Goal: Task Accomplishment & Management: Manage account settings

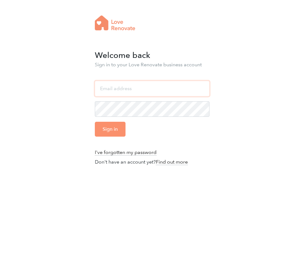
click at [152, 86] on input "email" at bounding box center [152, 88] width 115 height 15
type input "sanamlakhi@slsquared.studio"
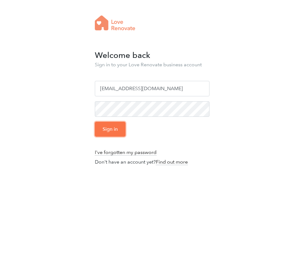
click at [118, 128] on input "Sign in" at bounding box center [110, 129] width 31 height 15
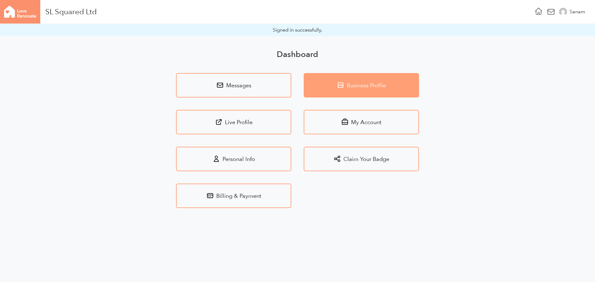
click at [304, 84] on link "Business Profile" at bounding box center [361, 85] width 115 height 24
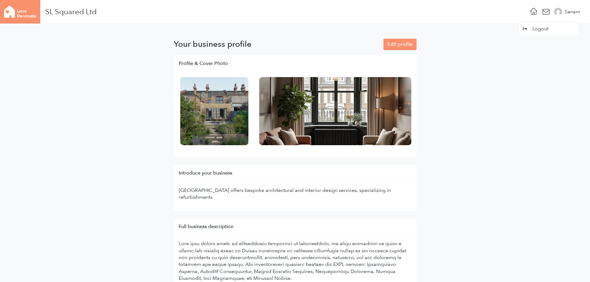
click at [304, 7] on div "Sanam Logout" at bounding box center [568, 12] width 29 height 24
click at [304, 12] on img at bounding box center [558, 12] width 8 height 8
click at [304, 11] on div "Sanam" at bounding box center [572, 11] width 15 height 7
click at [29, 12] on img at bounding box center [20, 12] width 40 height 24
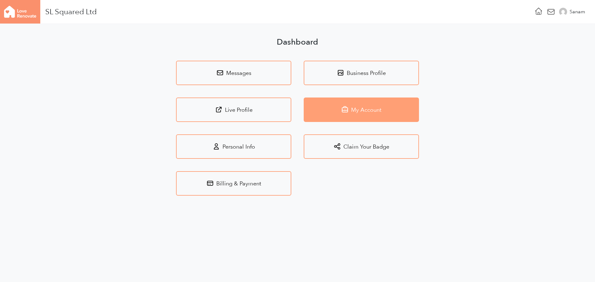
click at [304, 109] on link "My Account" at bounding box center [361, 110] width 115 height 24
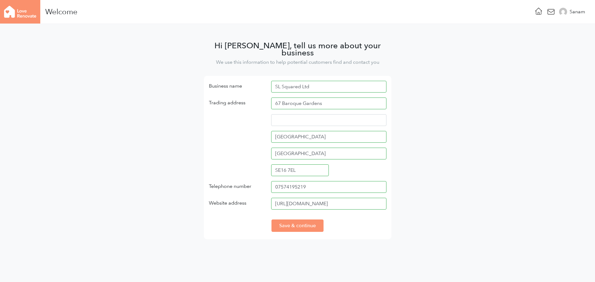
click at [304, 86] on div "SL Squared Ltd" at bounding box center [328, 89] width 125 height 17
click at [304, 81] on input "SL Squared Ltd" at bounding box center [328, 87] width 115 height 12
click at [304, 11] on img at bounding box center [563, 12] width 8 height 8
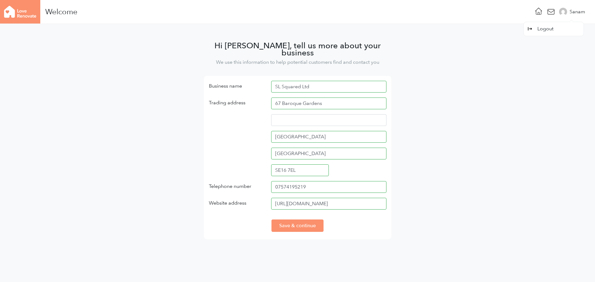
click at [304, 11] on div "Sanam" at bounding box center [577, 11] width 15 height 7
click at [30, 12] on img at bounding box center [20, 12] width 40 height 24
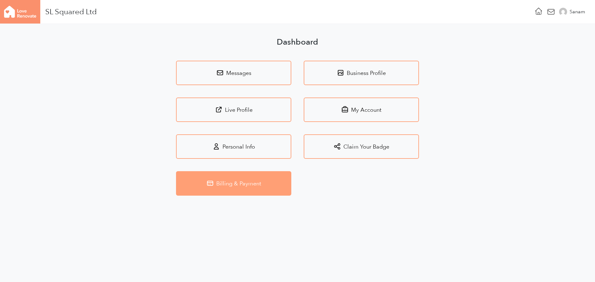
click at [247, 189] on link "Billing & Payment" at bounding box center [233, 183] width 115 height 24
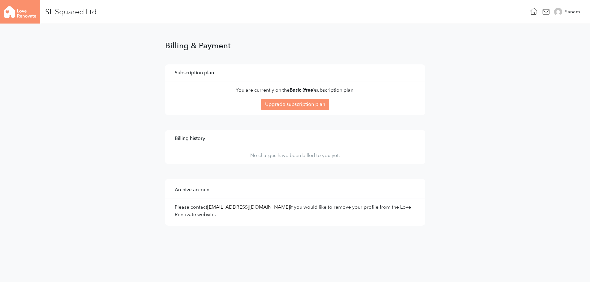
click at [31, 10] on img at bounding box center [20, 12] width 40 height 24
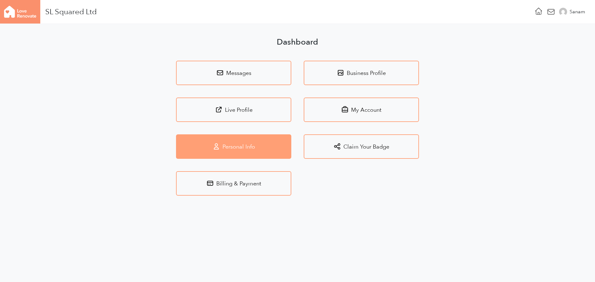
click at [231, 139] on link "Personal Info" at bounding box center [233, 146] width 115 height 24
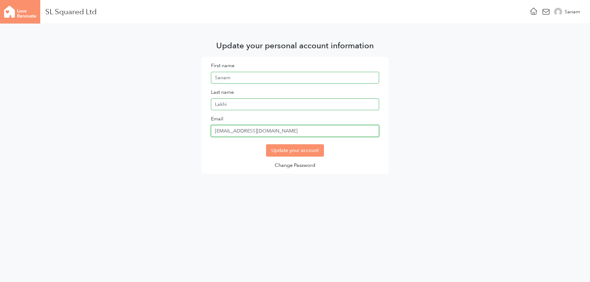
click at [233, 130] on input "sanamlakhi@slsquared.studio" at bounding box center [295, 131] width 168 height 12
type input "sanam.lakhi@zoarc.studio"
click at [297, 151] on input "Update your account" at bounding box center [295, 150] width 58 height 12
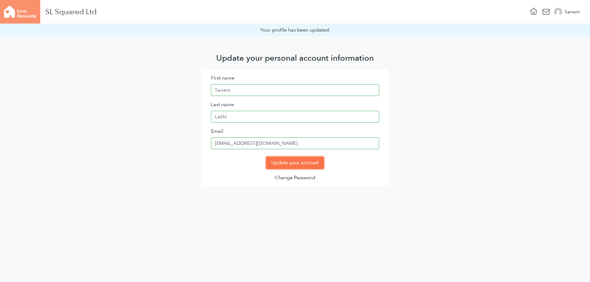
click at [284, 163] on input "Update your account" at bounding box center [295, 163] width 58 height 12
click at [29, 15] on img at bounding box center [20, 12] width 40 height 24
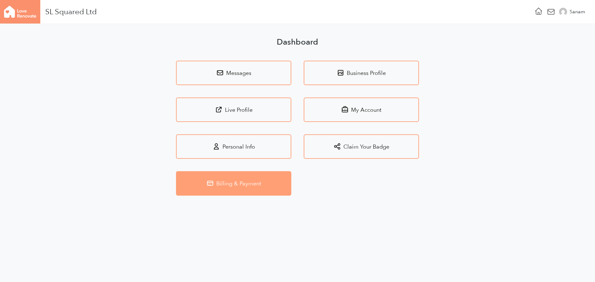
click at [262, 177] on link "Billing & Payment" at bounding box center [233, 183] width 115 height 24
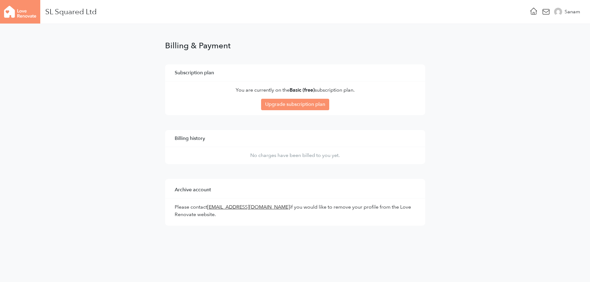
click at [17, 5] on img at bounding box center [20, 12] width 40 height 24
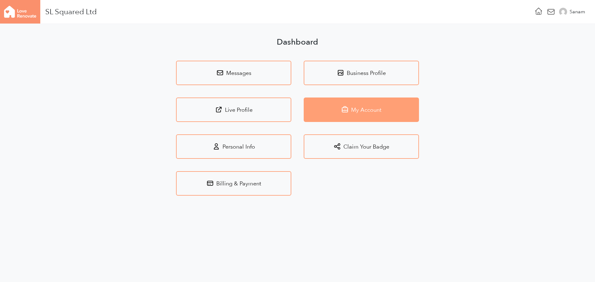
click at [374, 112] on link "My Account" at bounding box center [361, 110] width 115 height 24
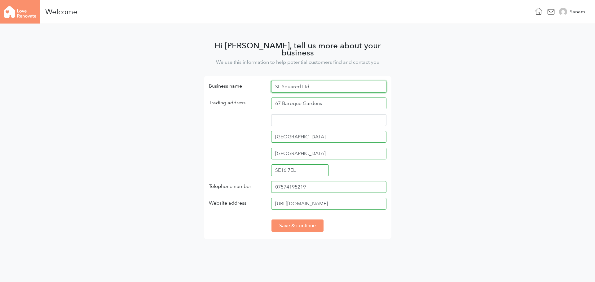
click at [321, 81] on input "SL Squared Ltd" at bounding box center [328, 87] width 115 height 12
type input "ZOARC Architecture"
click at [291, 198] on input "https://www.slsquared.studio" at bounding box center [328, 204] width 115 height 12
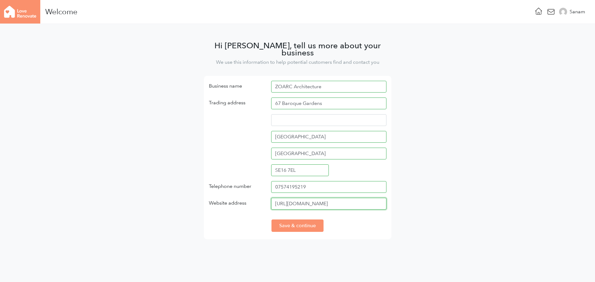
click at [291, 198] on input "https://www.slsquared.studio" at bounding box center [328, 204] width 115 height 12
click at [292, 198] on input "https://www.slsquared.studio" at bounding box center [328, 204] width 115 height 12
paste input "architecture.zoarc.studio/"
type input "https://architecture.zoarc.studio/"
click at [301, 220] on input "Save & continue" at bounding box center [297, 226] width 52 height 12
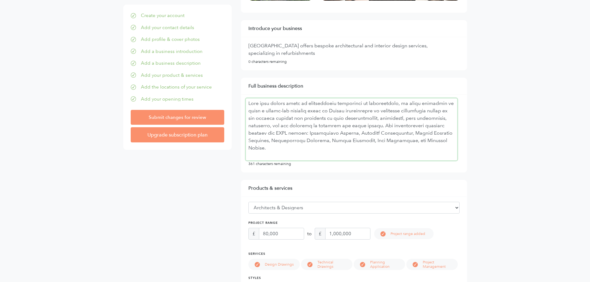
scroll to position [103, 0]
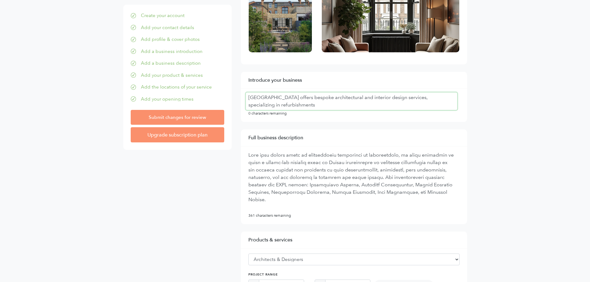
drag, startPoint x: 275, startPoint y: 97, endPoint x: 245, endPoint y: 98, distance: 29.5
click at [245, 98] on div "Introduce your business SL Squared offers bespoke architectural and interior de…" at bounding box center [354, 97] width 226 height 50
type textarea "ZOARC offers bespoke architectural and interior design services, specializing i…"
click at [284, 162] on textarea at bounding box center [351, 181] width 211 height 62
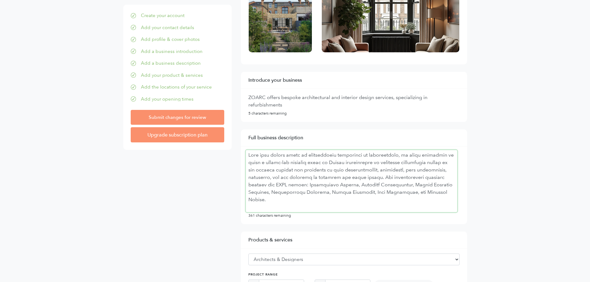
click at [284, 163] on textarea at bounding box center [351, 181] width 211 height 62
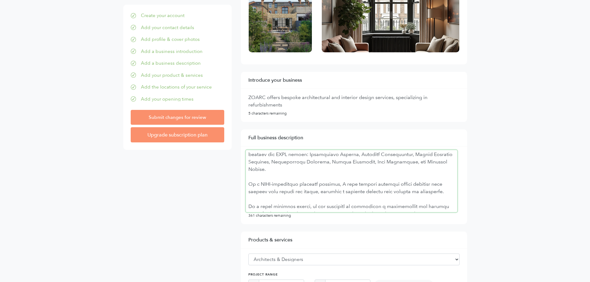
scroll to position [0, 0]
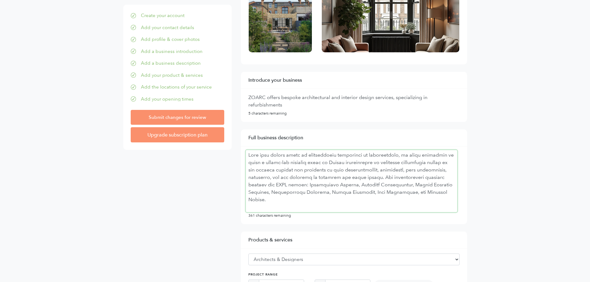
drag, startPoint x: 417, startPoint y: 179, endPoint x: 233, endPoint y: 140, distance: 187.9
paste textarea "ZOARC Architecture is a London-based, high-end architecture and interior design…"
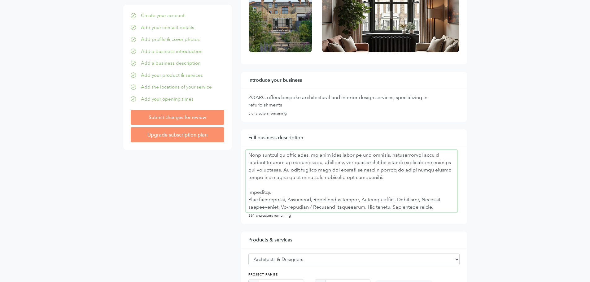
scroll to position [155, 0]
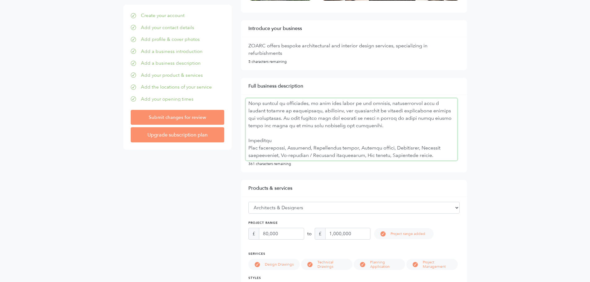
type textarea "ZOARC Architecture is a London-based, high-end architecture and interior design…"
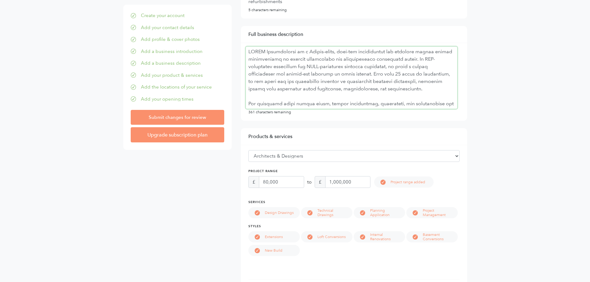
scroll to position [258, 0]
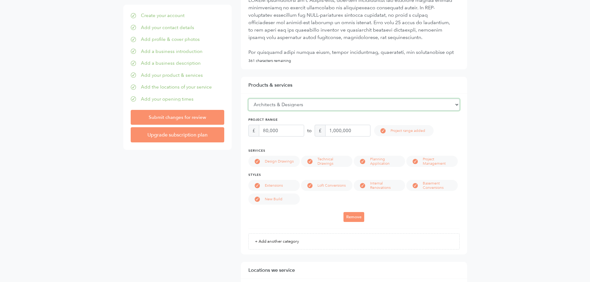
click at [456, 105] on select "Please select... Flooring Bedrooms Structural Engineers Tiles Windows Bathrooms…" at bounding box center [354, 105] width 211 height 12
click at [503, 122] on main "Your business profile Customise your profile to attract potential customers. Yo…" at bounding box center [295, 234] width 590 height 936
click at [330, 129] on input "1,000,000" at bounding box center [347, 131] width 45 height 12
click at [500, 136] on main "Your business profile Customise your profile to attract potential customers. Yo…" at bounding box center [295, 234] width 590 height 936
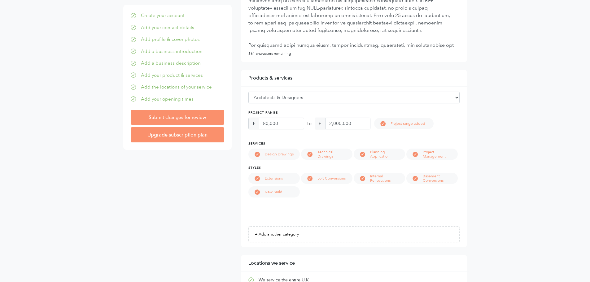
scroll to position [310, 0]
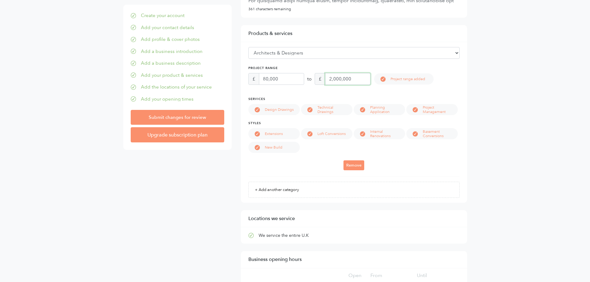
drag, startPoint x: 332, startPoint y: 78, endPoint x: 329, endPoint y: 78, distance: 3.4
click at [329, 78] on input "2,000,000" at bounding box center [347, 79] width 45 height 12
click at [485, 88] on main "Your business profile Customise your profile to attract potential customers. Yo…" at bounding box center [295, 182] width 590 height 936
drag, startPoint x: 331, startPoint y: 78, endPoint x: 327, endPoint y: 78, distance: 3.7
click at [327, 78] on input "3,000,000" at bounding box center [347, 79] width 45 height 12
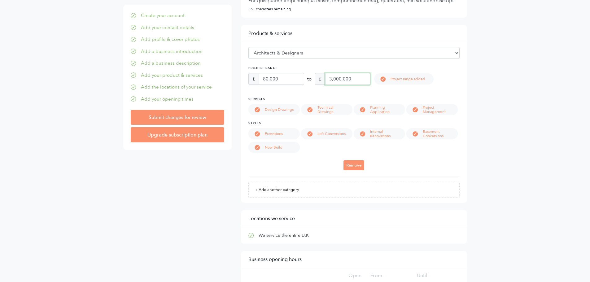
type input "5,000,000"
click at [444, 104] on div "Project Management" at bounding box center [432, 109] width 51 height 11
click at [437, 110] on p "Project Management" at bounding box center [440, 109] width 35 height 9
click at [491, 118] on main "Your business profile Customise your profile to attract potential customers. Yo…" at bounding box center [295, 182] width 590 height 936
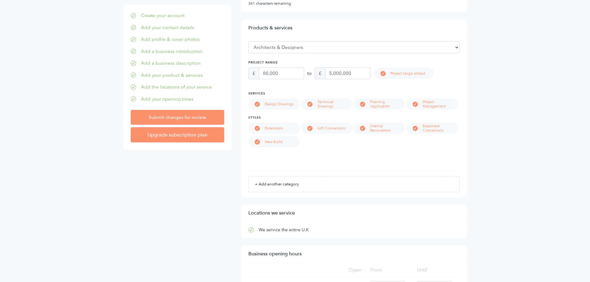
scroll to position [362, 0]
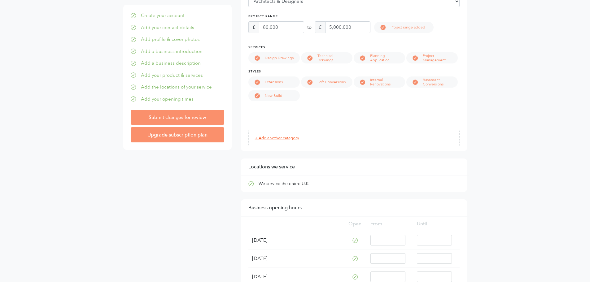
click at [288, 139] on link "+ Add another category" at bounding box center [354, 138] width 211 height 16
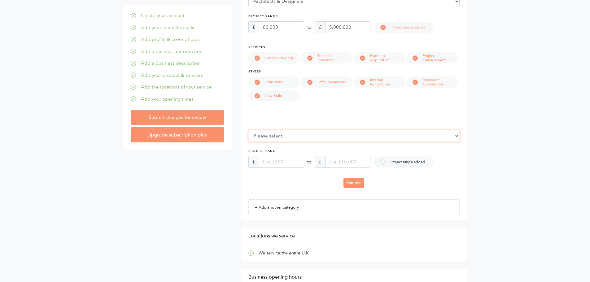
click at [311, 135] on select "Please select... Flooring Bedrooms Structural Engineers Tiles Windows Bathrooms…" at bounding box center [354, 136] width 211 height 12
click at [326, 140] on select "Please select... Flooring Bedrooms Structural Engineers Tiles Windows Bathrooms…" at bounding box center [354, 136] width 211 height 12
click at [523, 139] on main "Your business profile Customise your profile to attract potential customers. Yo…" at bounding box center [295, 165] width 590 height 1006
click at [427, 139] on select "Please select... Flooring Bedrooms Structural Engineers Tiles Windows Bathrooms…" at bounding box center [354, 136] width 211 height 12
click at [512, 148] on main "Your business profile Customise your profile to attract potential customers. Yo…" at bounding box center [295, 165] width 590 height 1006
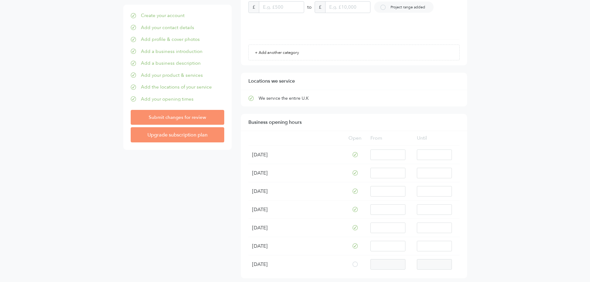
scroll to position [568, 0]
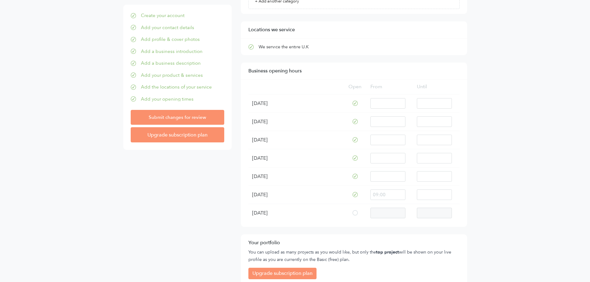
drag, startPoint x: 378, startPoint y: 195, endPoint x: 370, endPoint y: 194, distance: 7.8
click at [371, 194] on input "text" at bounding box center [388, 195] width 35 height 11
type input "10:00"
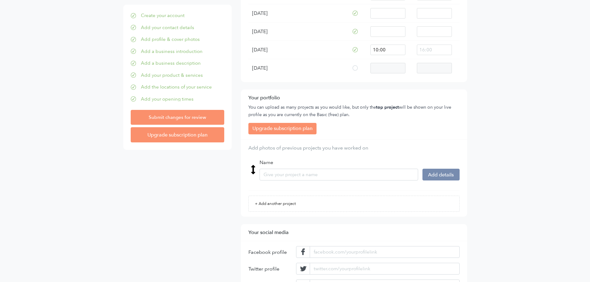
scroll to position [747, 0]
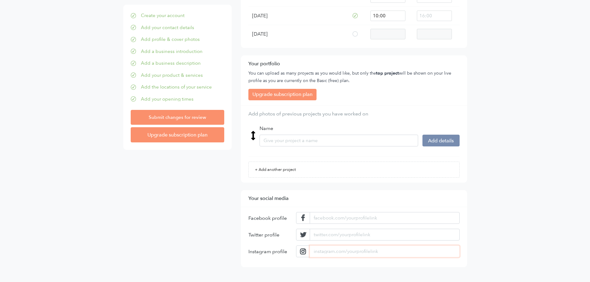
click at [335, 248] on input "url" at bounding box center [385, 252] width 150 height 12
paste input "instagram.com/httpswww.instagram.comarchitec"
type input "instagram.com/httpswww.instagram.comarchitec"
click at [337, 249] on input "instagram.com/httpswww.instagram.comarchitec" at bounding box center [385, 252] width 150 height 12
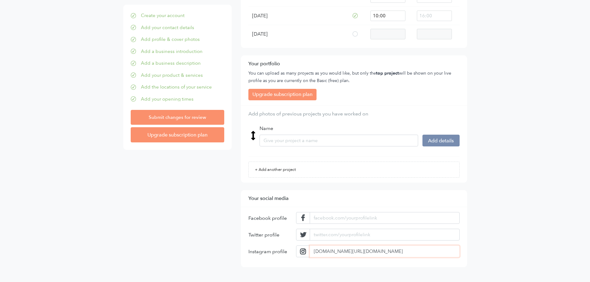
click at [337, 249] on input "instagram.com/httpswww.instagram.comarchitec" at bounding box center [385, 252] width 150 height 12
drag, startPoint x: 423, startPoint y: 249, endPoint x: 309, endPoint y: 249, distance: 113.4
click at [309, 249] on div "instagram.com/httpswww.instagram.comarchitec" at bounding box center [377, 252] width 163 height 12
click at [370, 238] on input "url" at bounding box center [385, 235] width 150 height 12
click at [380, 255] on input "url" at bounding box center [385, 252] width 150 height 12
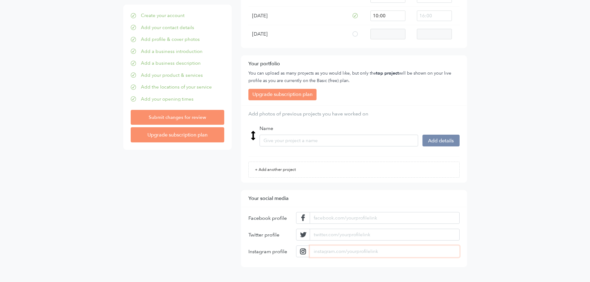
paste input "instagram.com/rchitecture.zoarc"
click at [347, 252] on input "instagram.com/rchitecture.zoarc" at bounding box center [385, 252] width 150 height 12
type input "[DOMAIN_NAME][URL][DOMAIN_NAME]"
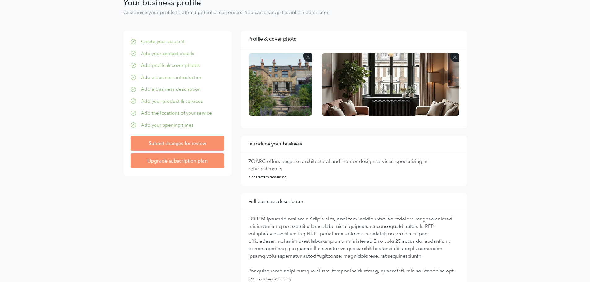
scroll to position [24, 0]
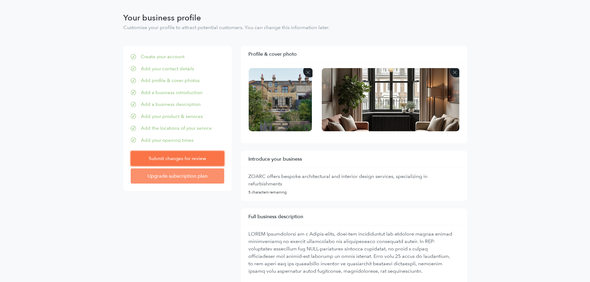
click at [203, 160] on input "Submit changes for review" at bounding box center [178, 158] width 94 height 15
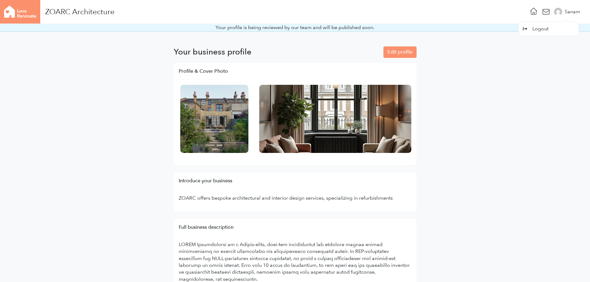
click at [560, 11] on img at bounding box center [558, 12] width 8 height 8
click at [30, 15] on img at bounding box center [20, 12] width 40 height 24
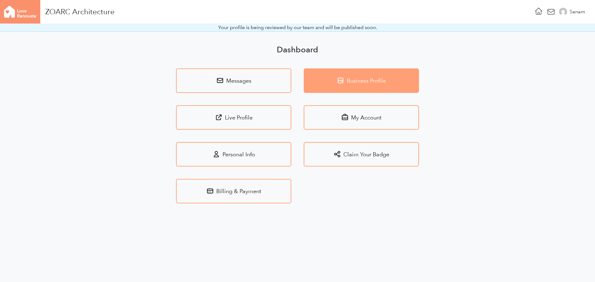
click at [365, 83] on link "Business Profile" at bounding box center [361, 80] width 115 height 24
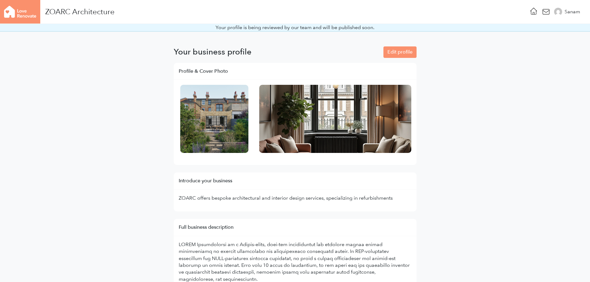
click at [13, 16] on img at bounding box center [20, 12] width 40 height 24
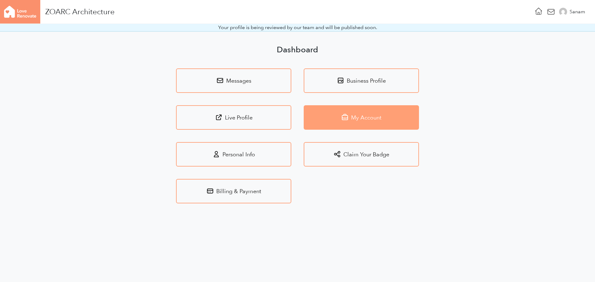
click at [351, 118] on link "My Account" at bounding box center [361, 117] width 115 height 24
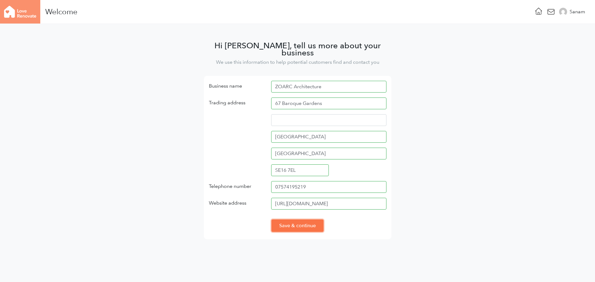
click at [291, 220] on input "Save & continue" at bounding box center [297, 226] width 52 height 12
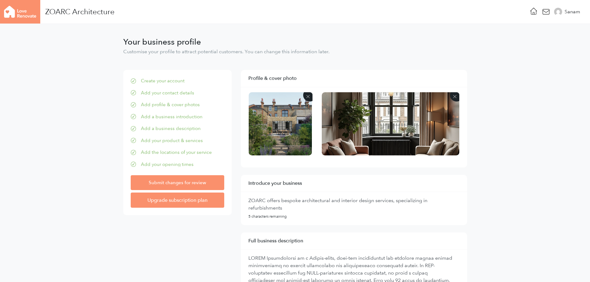
click at [28, 21] on img at bounding box center [20, 12] width 40 height 24
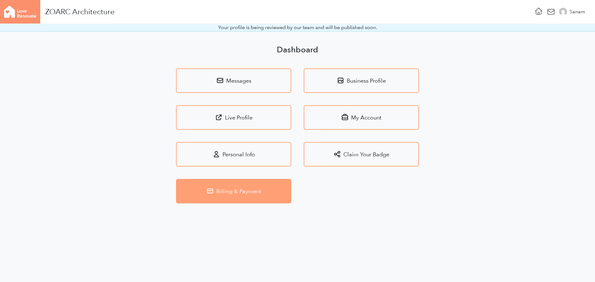
click at [237, 194] on link "Billing & Payment" at bounding box center [233, 191] width 115 height 24
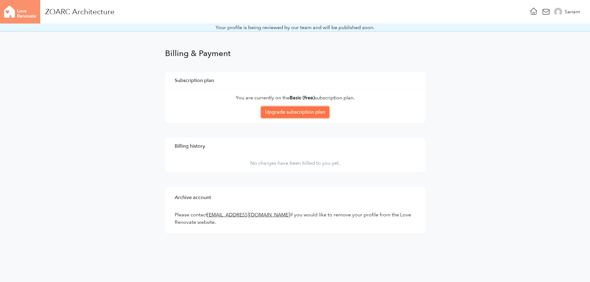
click at [303, 112] on link "Upgrade subscription plan" at bounding box center [295, 112] width 68 height 11
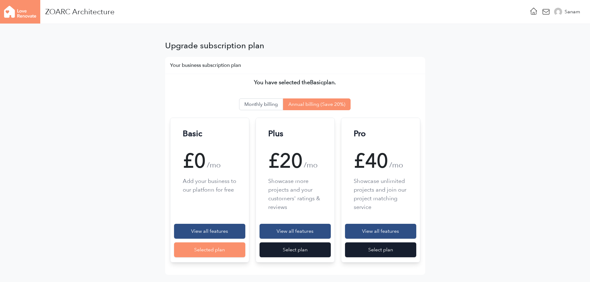
click at [324, 109] on button "Annual billing (Save 20%)" at bounding box center [317, 105] width 68 height 12
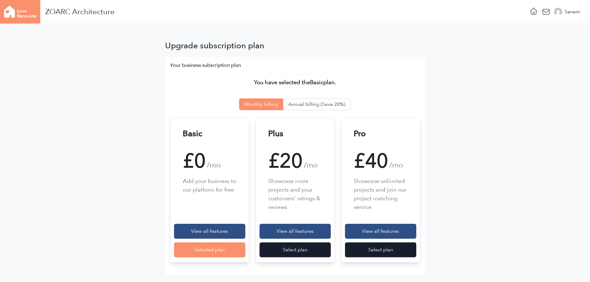
click at [275, 106] on button "Monthly billing" at bounding box center [261, 105] width 44 height 12
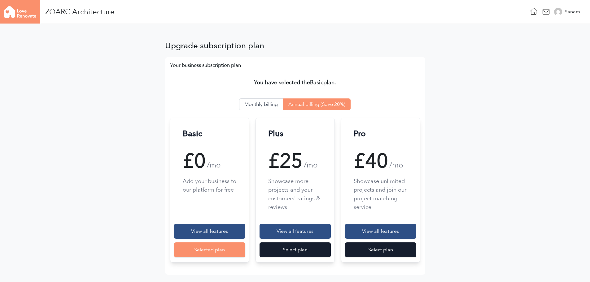
click at [316, 105] on button "Annual billing (Save 20%)" at bounding box center [317, 105] width 68 height 12
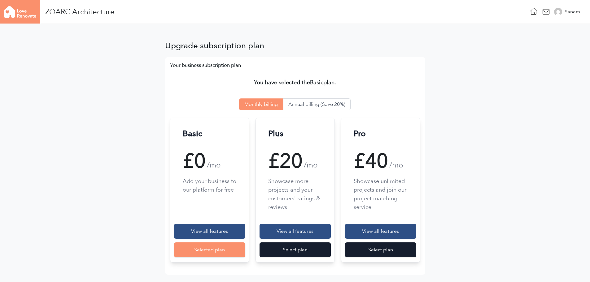
scroll to position [52, 0]
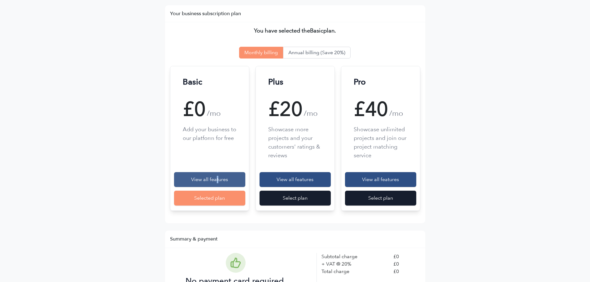
click at [217, 180] on div "View all features" at bounding box center [209, 179] width 71 height 15
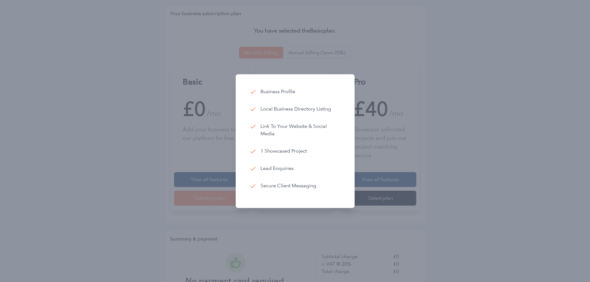
click at [214, 158] on div at bounding box center [295, 141] width 590 height 282
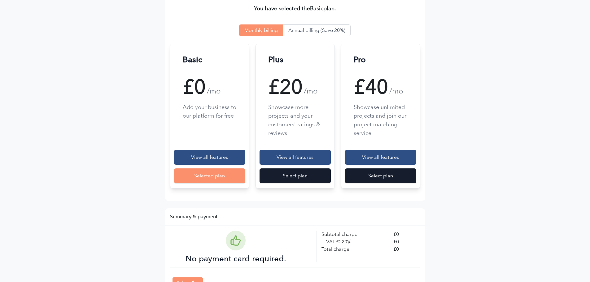
scroll to position [103, 0]
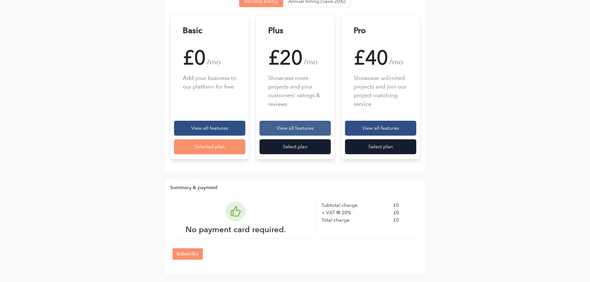
click at [295, 131] on div "View all features" at bounding box center [295, 128] width 71 height 15
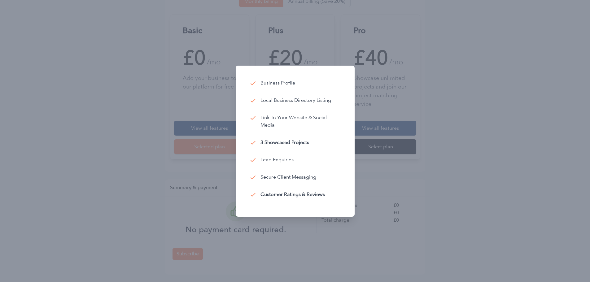
click at [449, 119] on div at bounding box center [295, 141] width 590 height 282
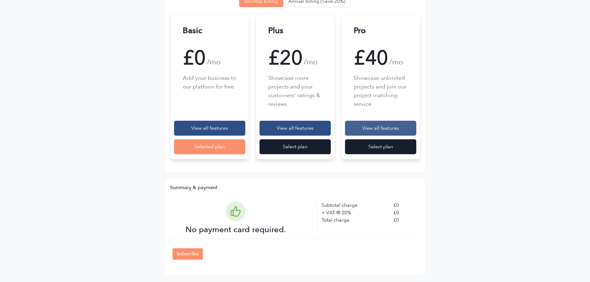
click at [396, 123] on div "View all features" at bounding box center [380, 128] width 71 height 15
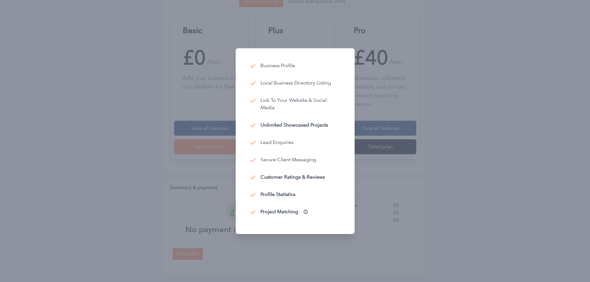
click at [272, 196] on p "Profile Statistics" at bounding box center [278, 194] width 35 height 7
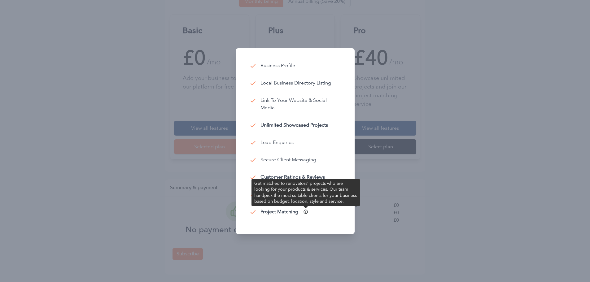
click at [304, 211] on icon at bounding box center [305, 211] width 5 height 5
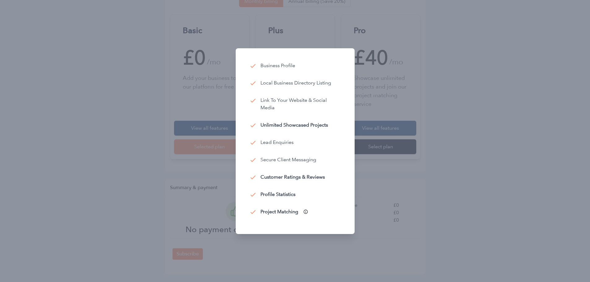
click at [304, 211] on icon at bounding box center [306, 212] width 4 height 4
click at [416, 191] on div at bounding box center [295, 141] width 590 height 282
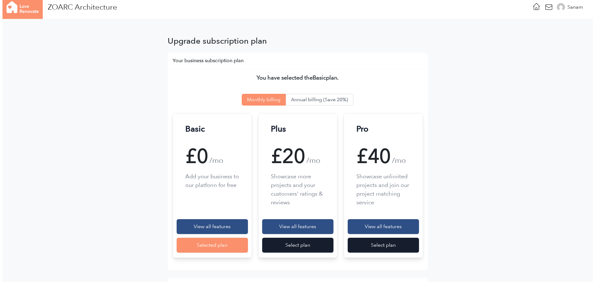
scroll to position [0, 0]
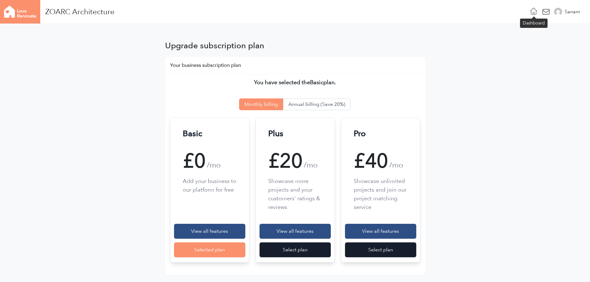
click at [532, 11] on icon at bounding box center [534, 11] width 9 height 9
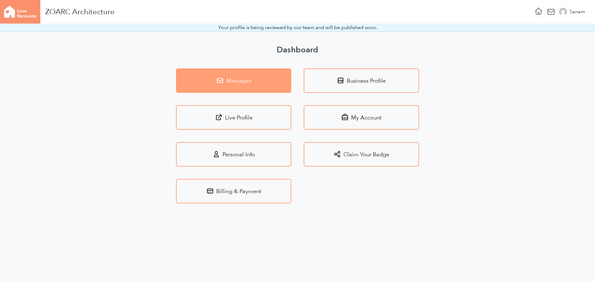
click at [231, 86] on link "Messages" at bounding box center [233, 80] width 115 height 24
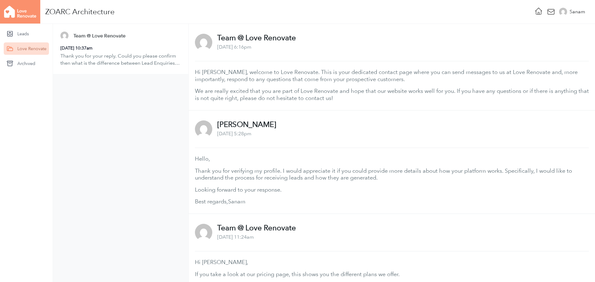
scroll to position [229, 0]
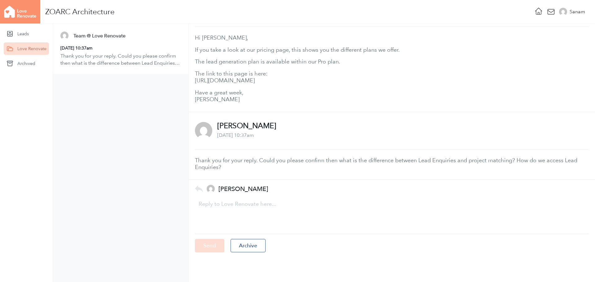
click at [239, 174] on div "Sanam Lakhi January 2, 2025 10:37am Thank you for your reply. Could you please …" at bounding box center [392, 146] width 406 height 68
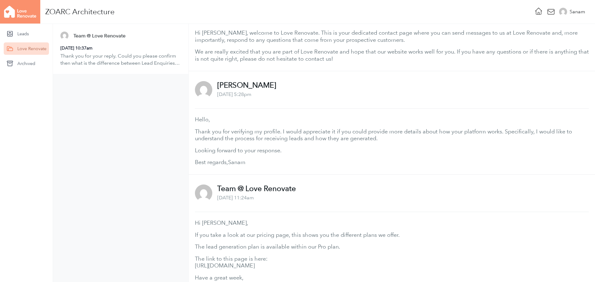
scroll to position [0, 0]
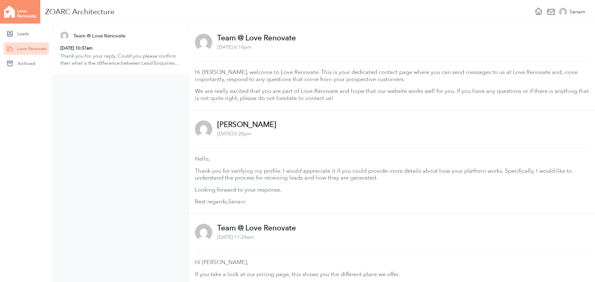
click at [99, 57] on p "Thank you for your reply. Could you please confirm then what is the difference …" at bounding box center [120, 60] width 121 height 14
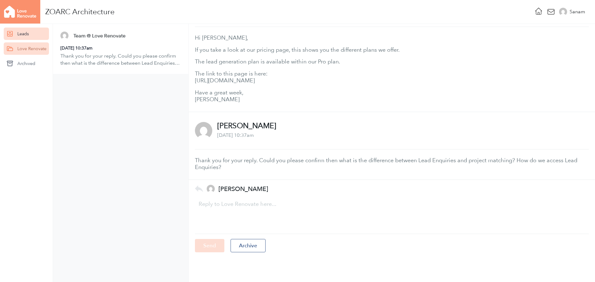
click at [29, 34] on link "Leads" at bounding box center [26, 34] width 45 height 12
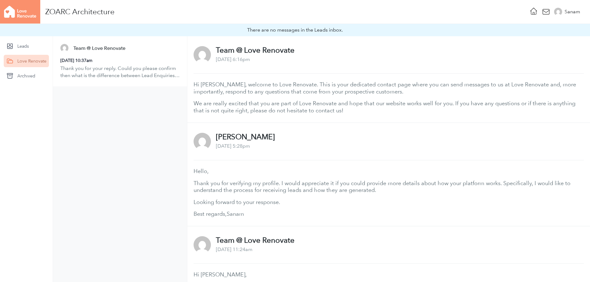
scroll to position [229, 0]
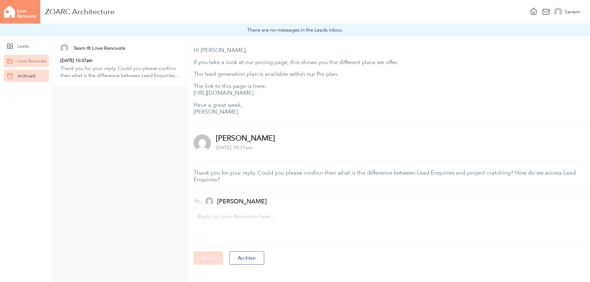
click at [20, 78] on link "Archived" at bounding box center [26, 76] width 45 height 12
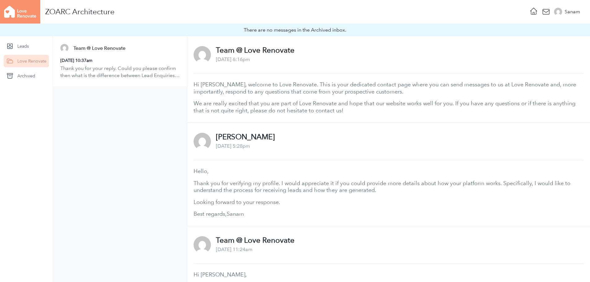
scroll to position [229, 0]
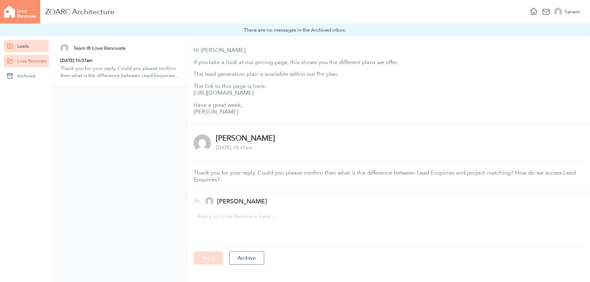
click at [24, 48] on link "Leads" at bounding box center [26, 46] width 45 height 12
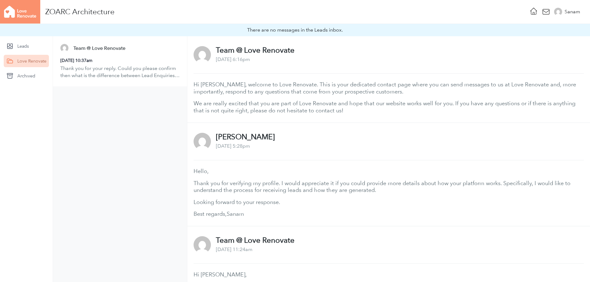
click at [32, 15] on img at bounding box center [20, 12] width 40 height 24
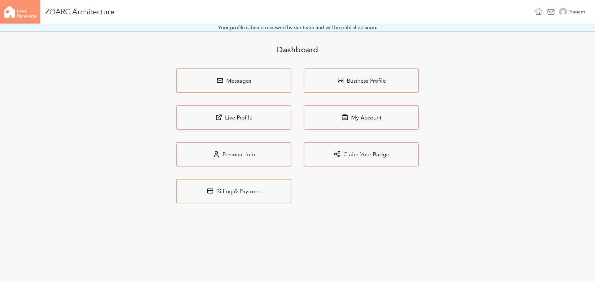
click at [537, 12] on icon at bounding box center [538, 11] width 9 height 9
click at [553, 11] on icon at bounding box center [551, 11] width 9 height 9
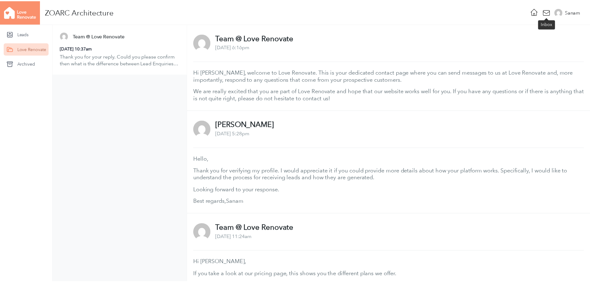
scroll to position [229, 0]
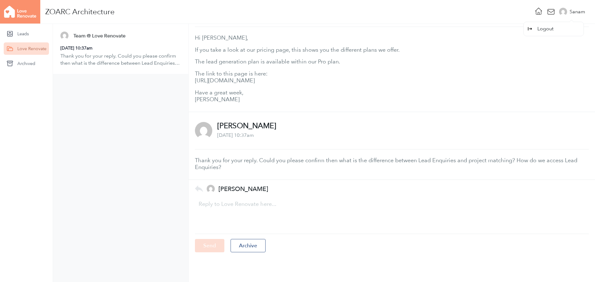
click at [574, 11] on div "Sanam" at bounding box center [577, 11] width 15 height 7
click at [537, 9] on icon at bounding box center [538, 11] width 9 height 9
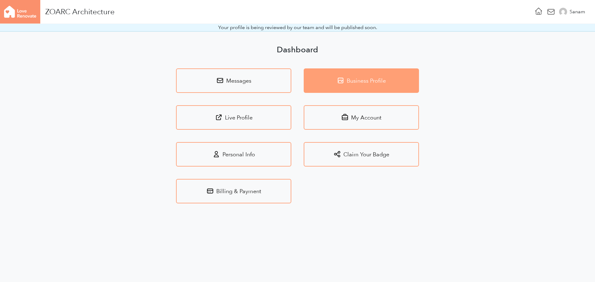
click at [357, 86] on link "Business Profile" at bounding box center [361, 80] width 115 height 24
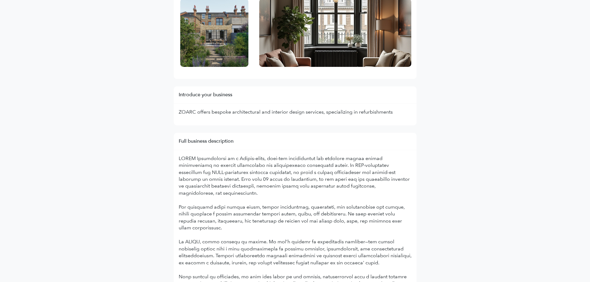
scroll to position [103, 0]
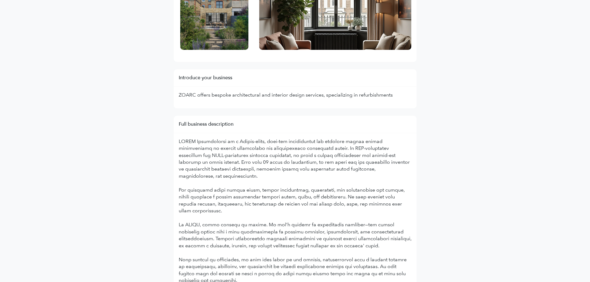
click at [235, 138] on p at bounding box center [295, 225] width 233 height 174
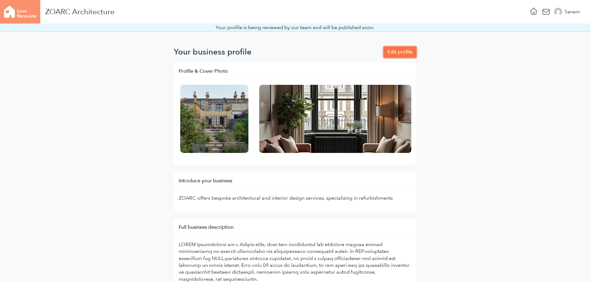
click at [397, 52] on link "Edit profile" at bounding box center [400, 51] width 33 height 11
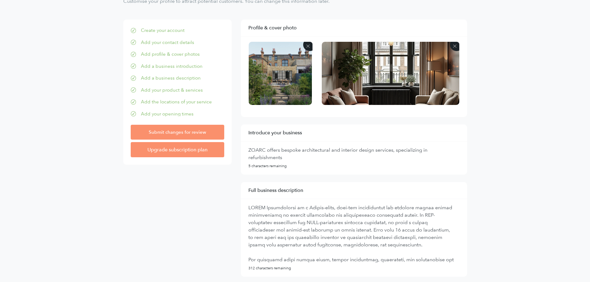
scroll to position [103, 0]
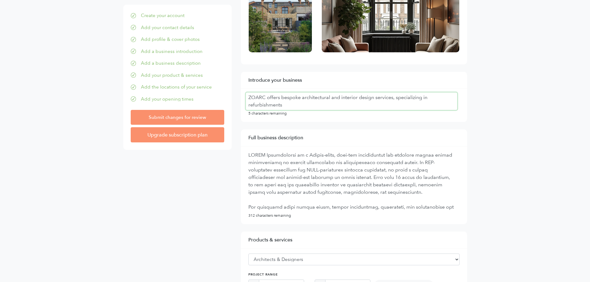
click at [293, 105] on textarea "ZOARC offers bespoke architectural and interior design services, specializing i…" at bounding box center [351, 101] width 211 height 17
click at [249, 155] on textarea at bounding box center [351, 181] width 211 height 62
paste textarea "RIBA Chartered Practice"
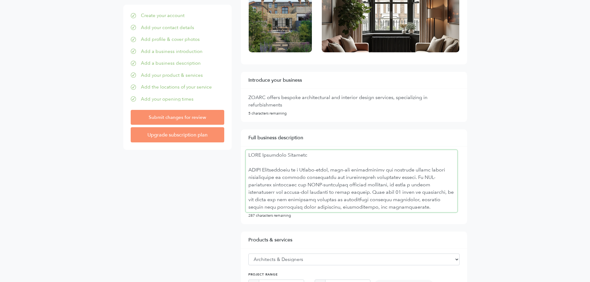
click at [310, 158] on textarea at bounding box center [351, 181] width 211 height 62
click at [315, 155] on textarea at bounding box center [351, 181] width 211 height 62
click at [342, 177] on textarea at bounding box center [351, 181] width 211 height 62
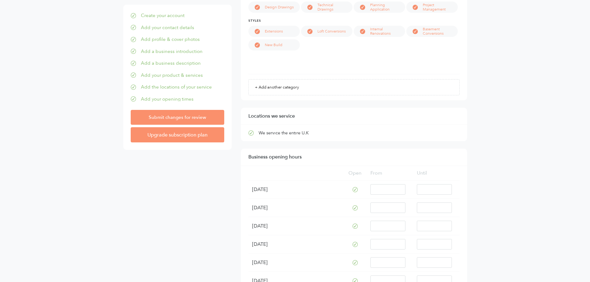
scroll to position [413, 0]
type textarea "RIBA Chartered Practice and BIID Registered Interior Designers ZOARC Architectu…"
click at [198, 119] on input "Submit changes for review" at bounding box center [178, 117] width 94 height 15
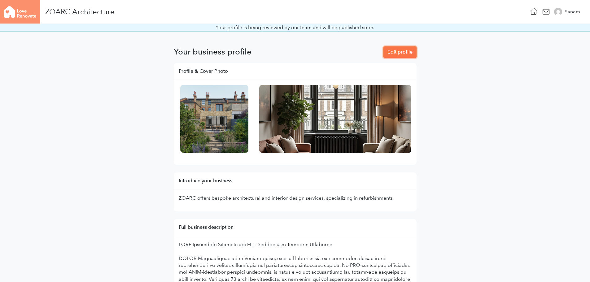
click at [391, 55] on link "Edit profile" at bounding box center [400, 51] width 33 height 11
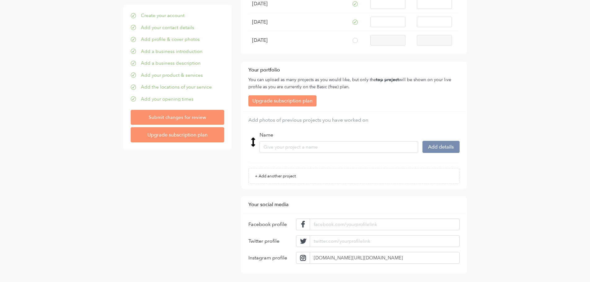
scroll to position [678, 0]
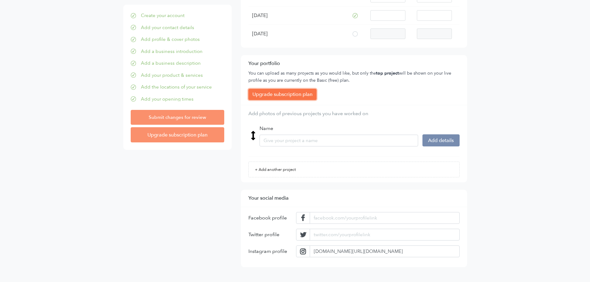
click at [299, 98] on link "Upgrade subscription plan" at bounding box center [283, 94] width 68 height 11
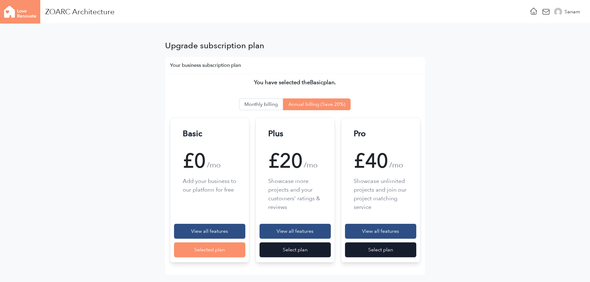
scroll to position [52, 0]
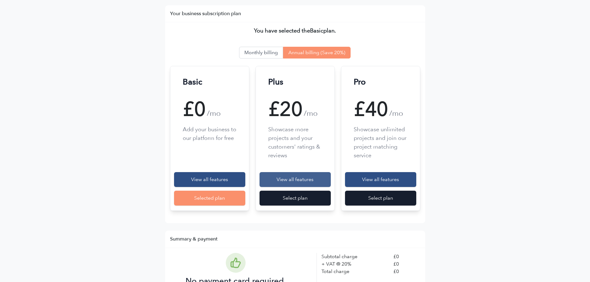
click at [309, 182] on div "View all features" at bounding box center [295, 179] width 71 height 15
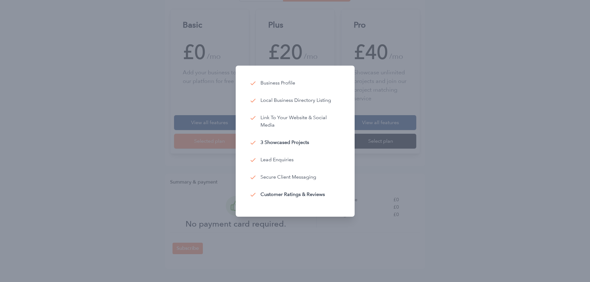
scroll to position [111, 0]
click at [477, 112] on div at bounding box center [295, 141] width 590 height 282
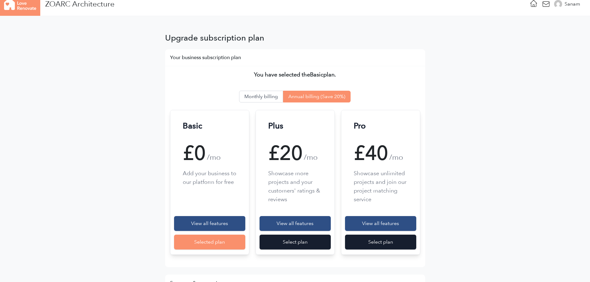
scroll to position [0, 0]
